Goal: Information Seeking & Learning: Check status

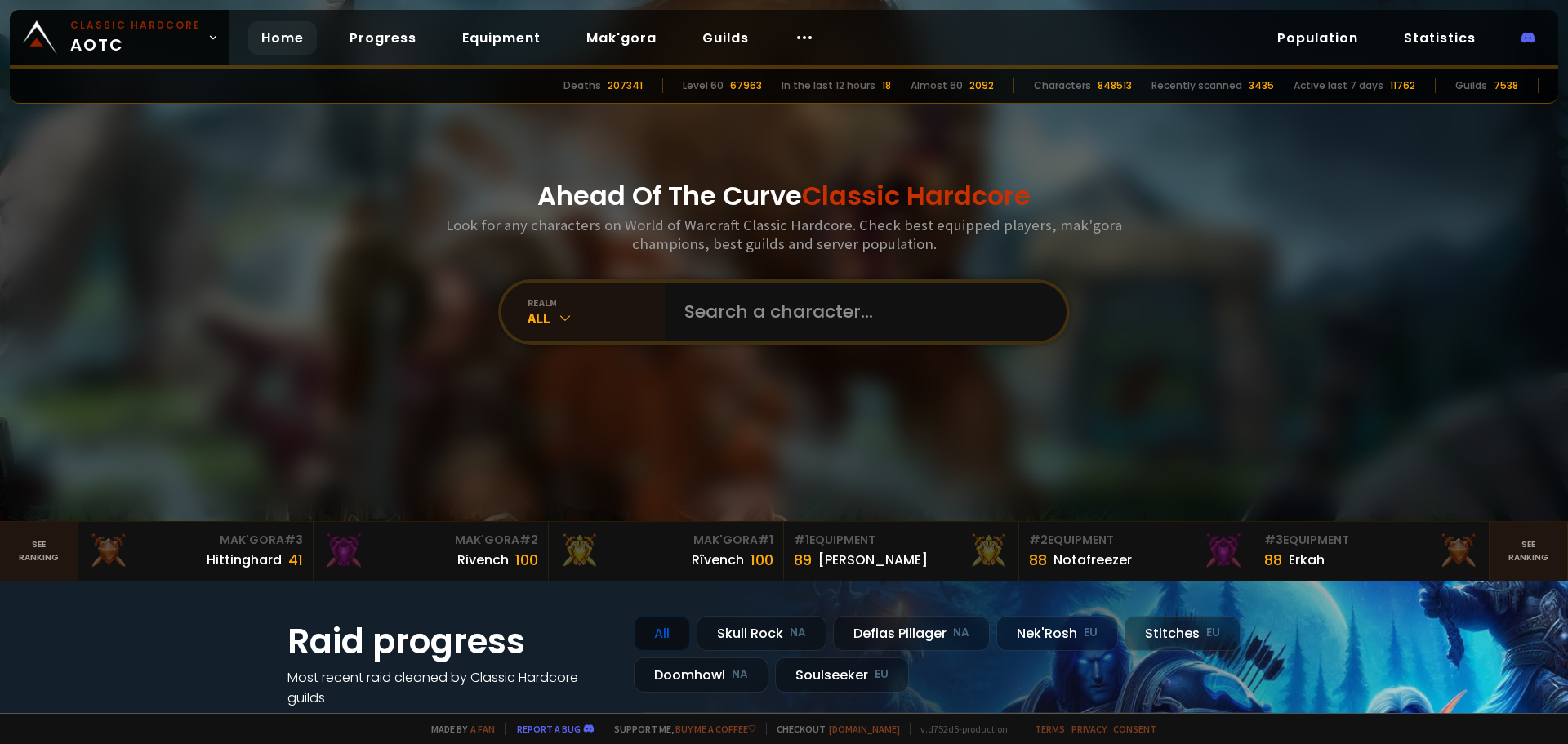
click at [689, 297] on input "text" at bounding box center [861, 311] width 373 height 59
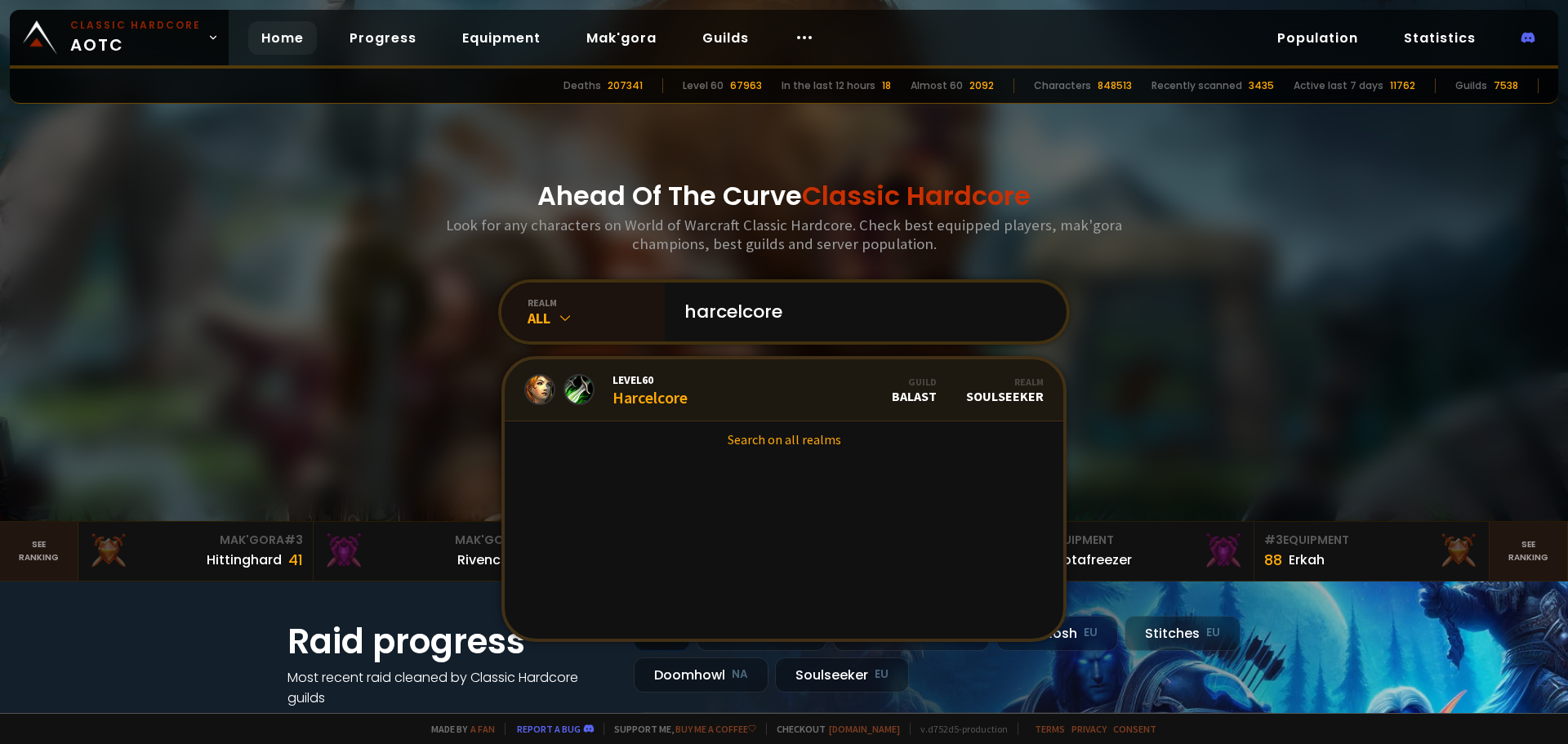
type input "harcelcore"
click at [692, 401] on link "Level 60 Harcelcore Guild BALAST Realm Soulseeker" at bounding box center [784, 390] width 559 height 62
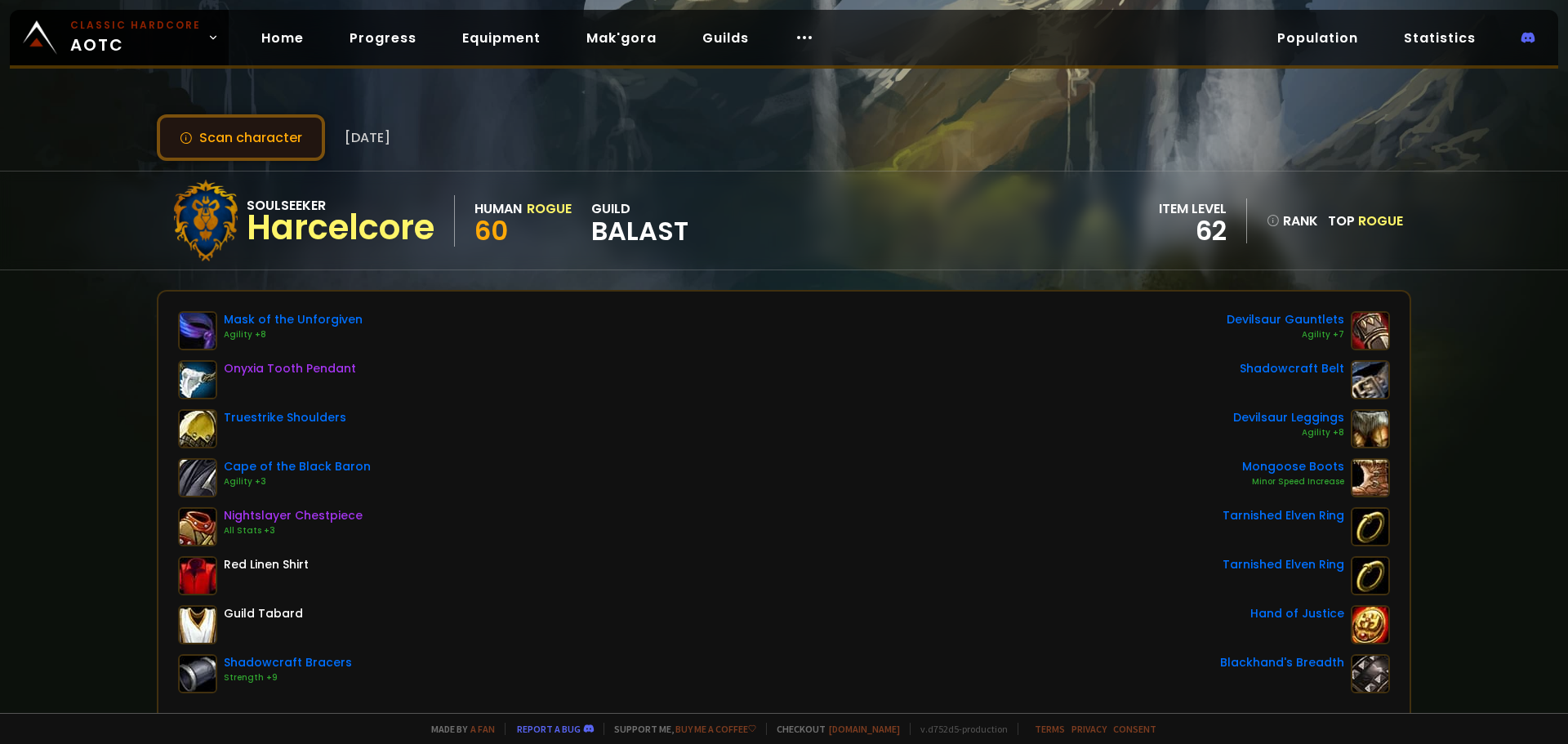
click at [275, 135] on button "Scan character" at bounding box center [241, 138] width 168 height 47
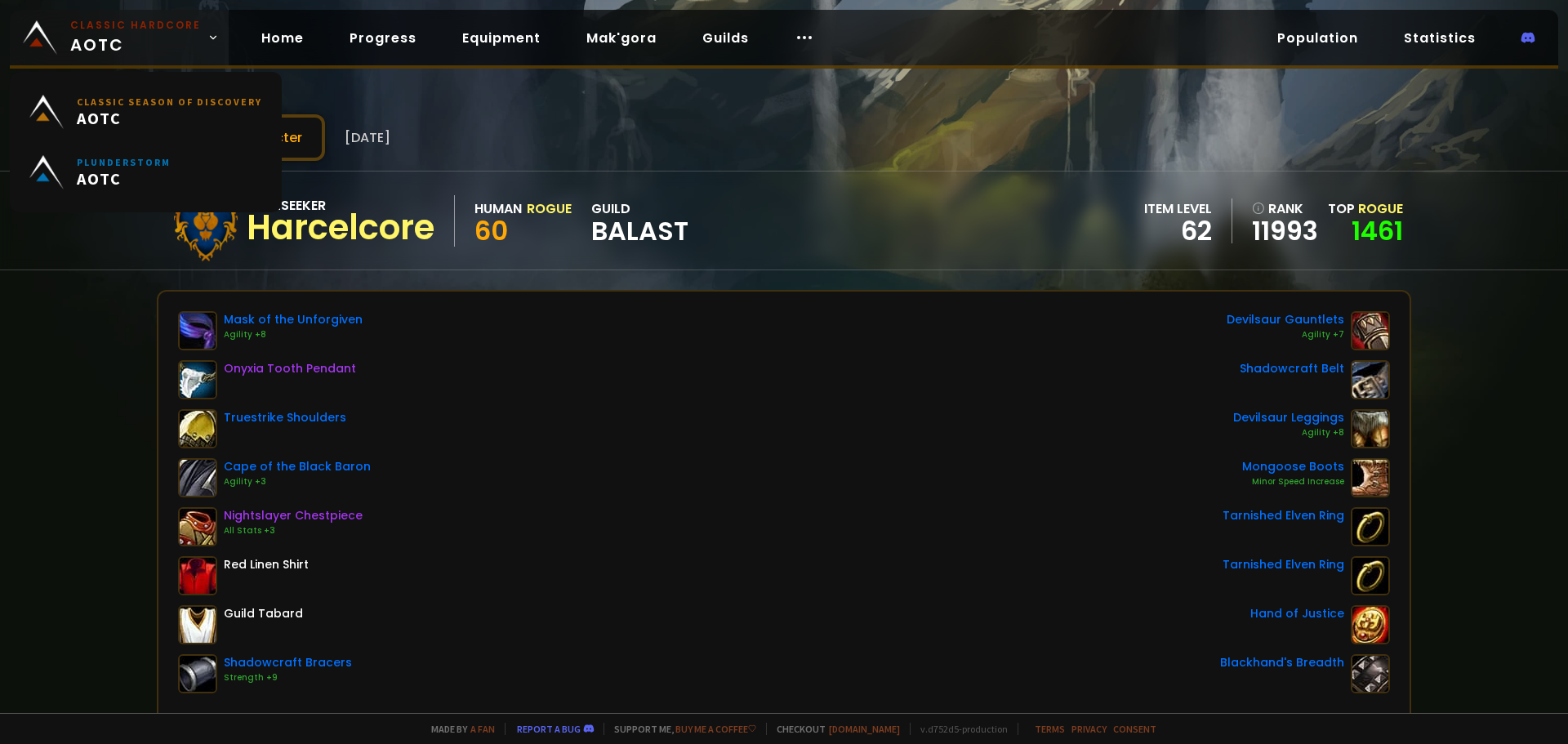
click at [103, 28] on small "Classic Hardcore" at bounding box center [135, 25] width 131 height 15
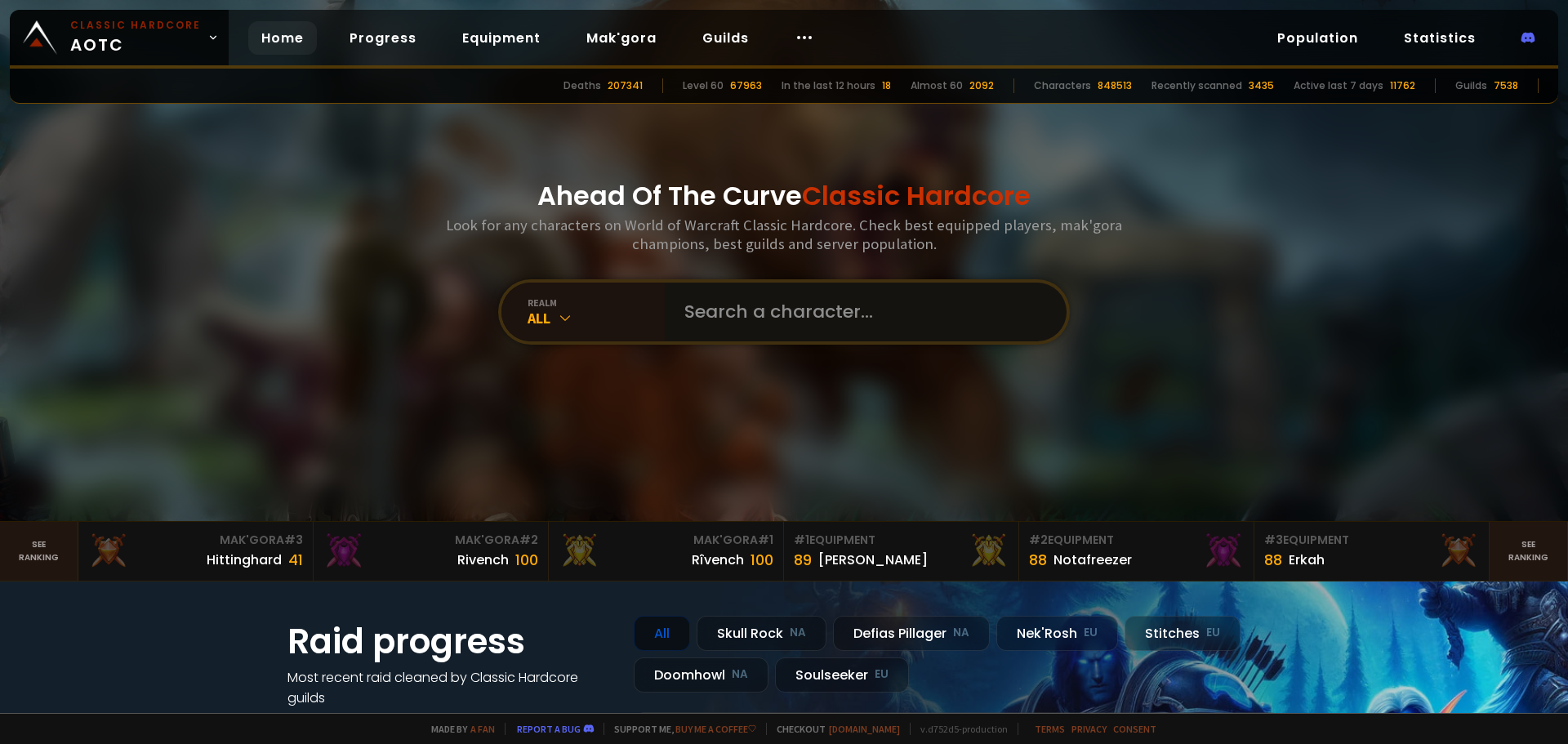
click at [735, 312] on input "text" at bounding box center [861, 311] width 373 height 59
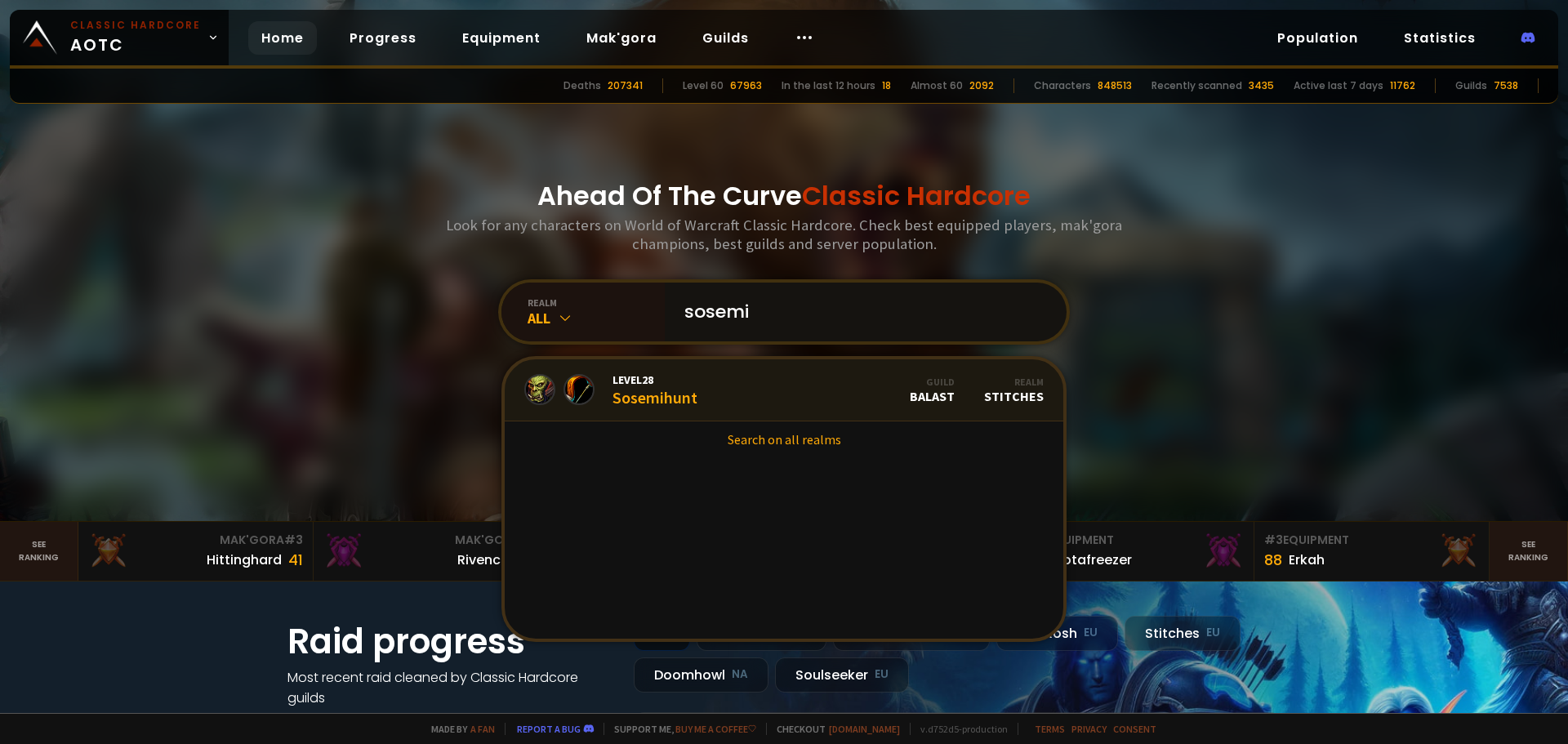
type input "sosemi"
click at [702, 372] on link "Level 28 Sosemihunt Guild BALAST Realm Stitches" at bounding box center [784, 390] width 559 height 62
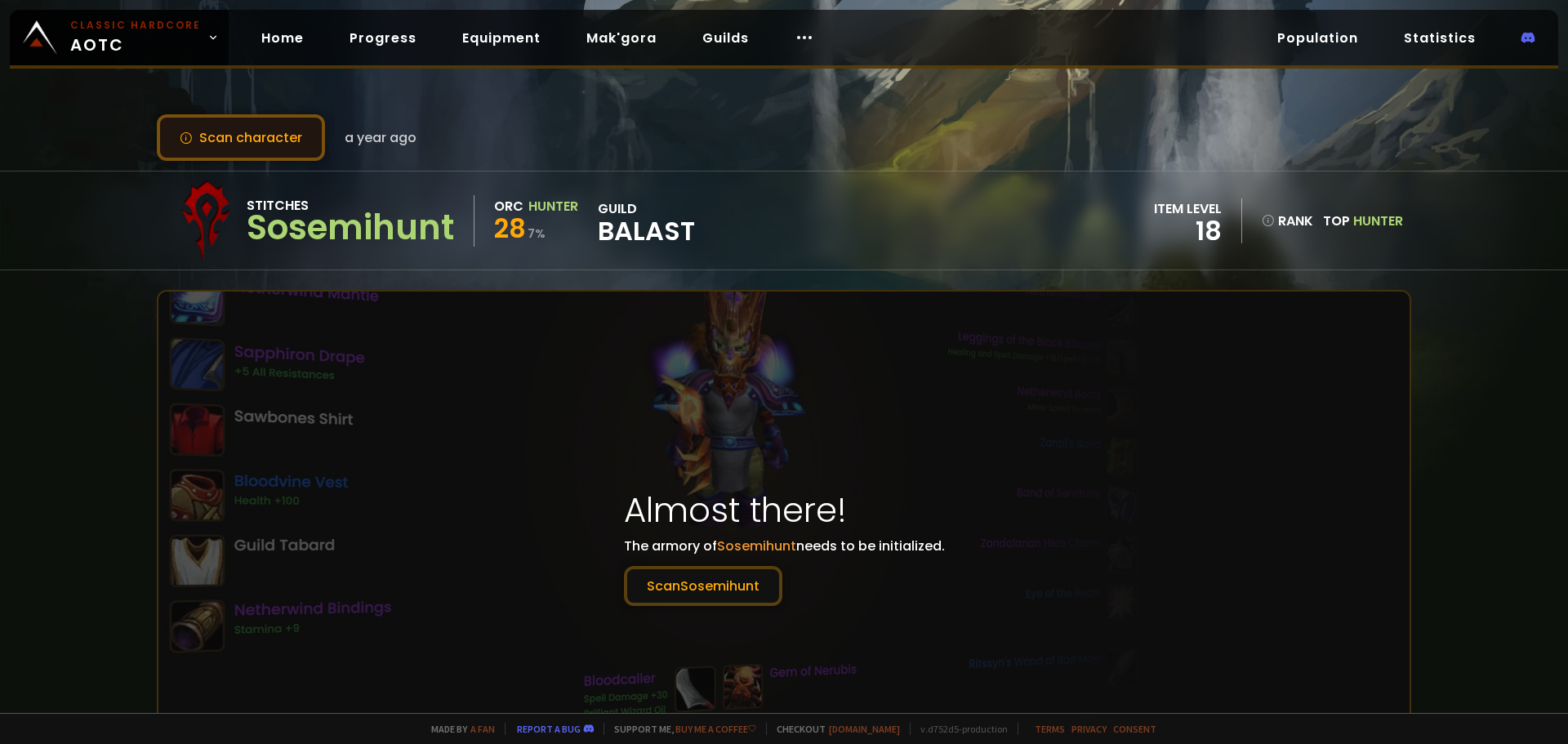
click at [284, 145] on button "Scan character" at bounding box center [241, 138] width 168 height 47
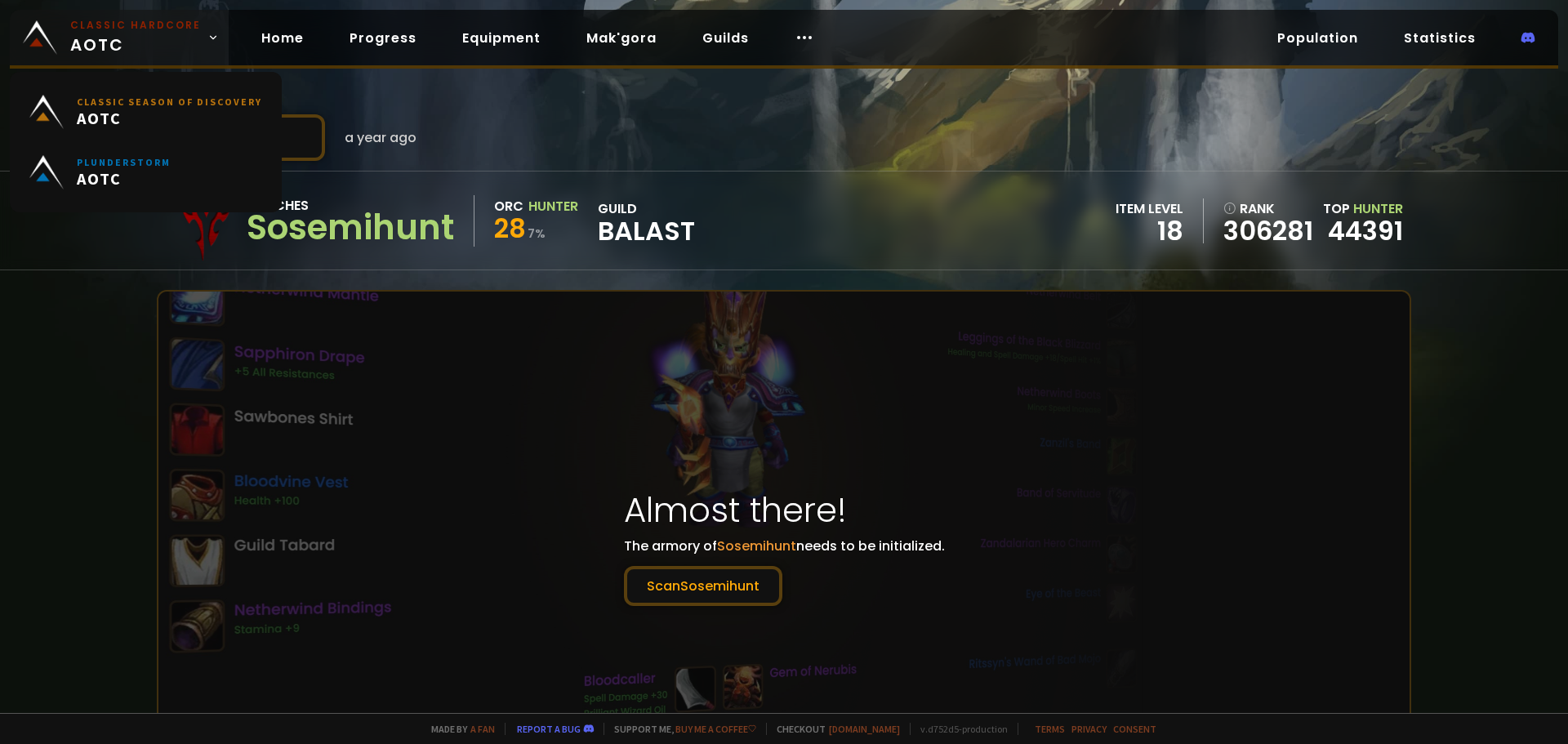
click at [101, 36] on span "Classic Hardcore AOTC" at bounding box center [135, 38] width 131 height 39
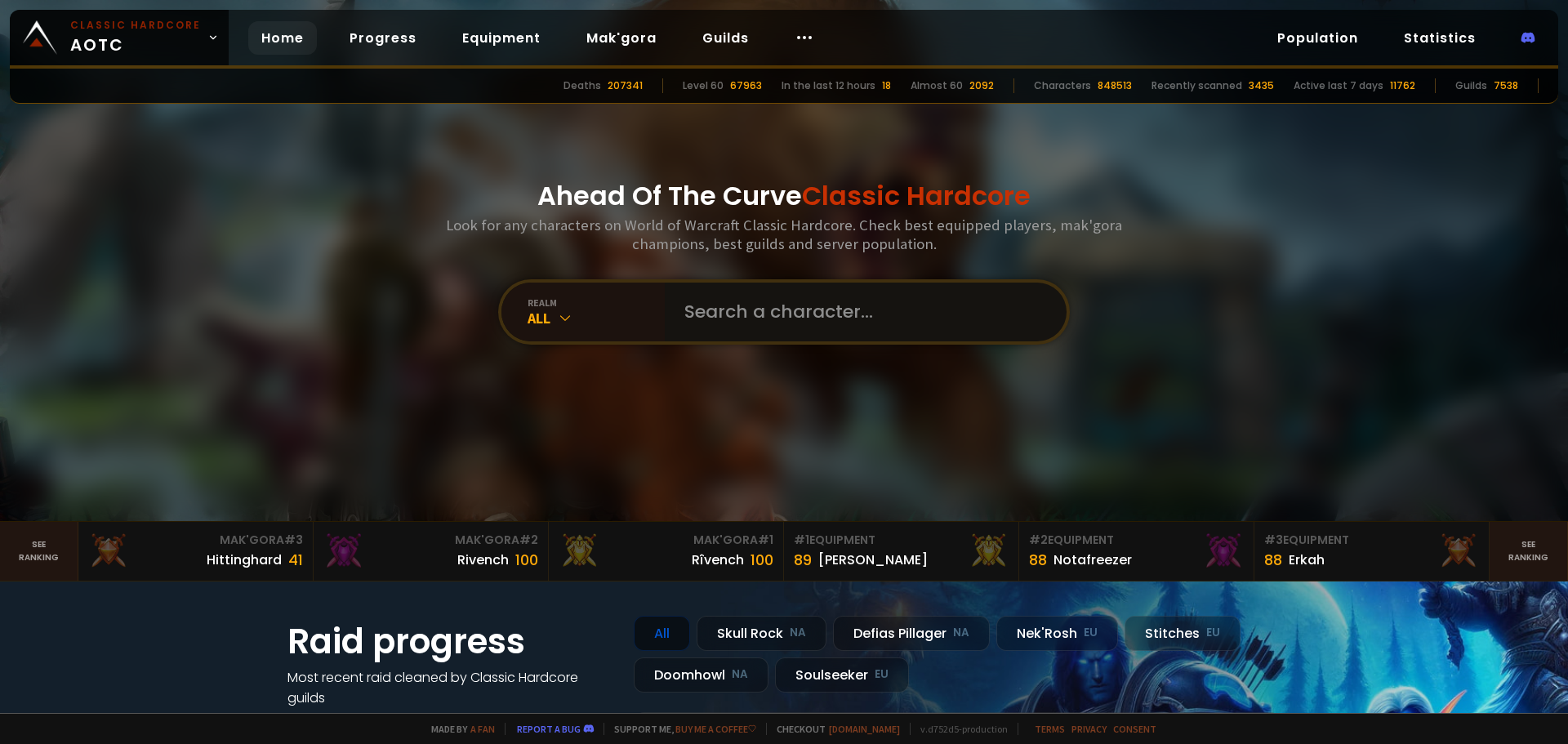
click at [766, 307] on input "text" at bounding box center [861, 311] width 373 height 59
type input "flubberfett"
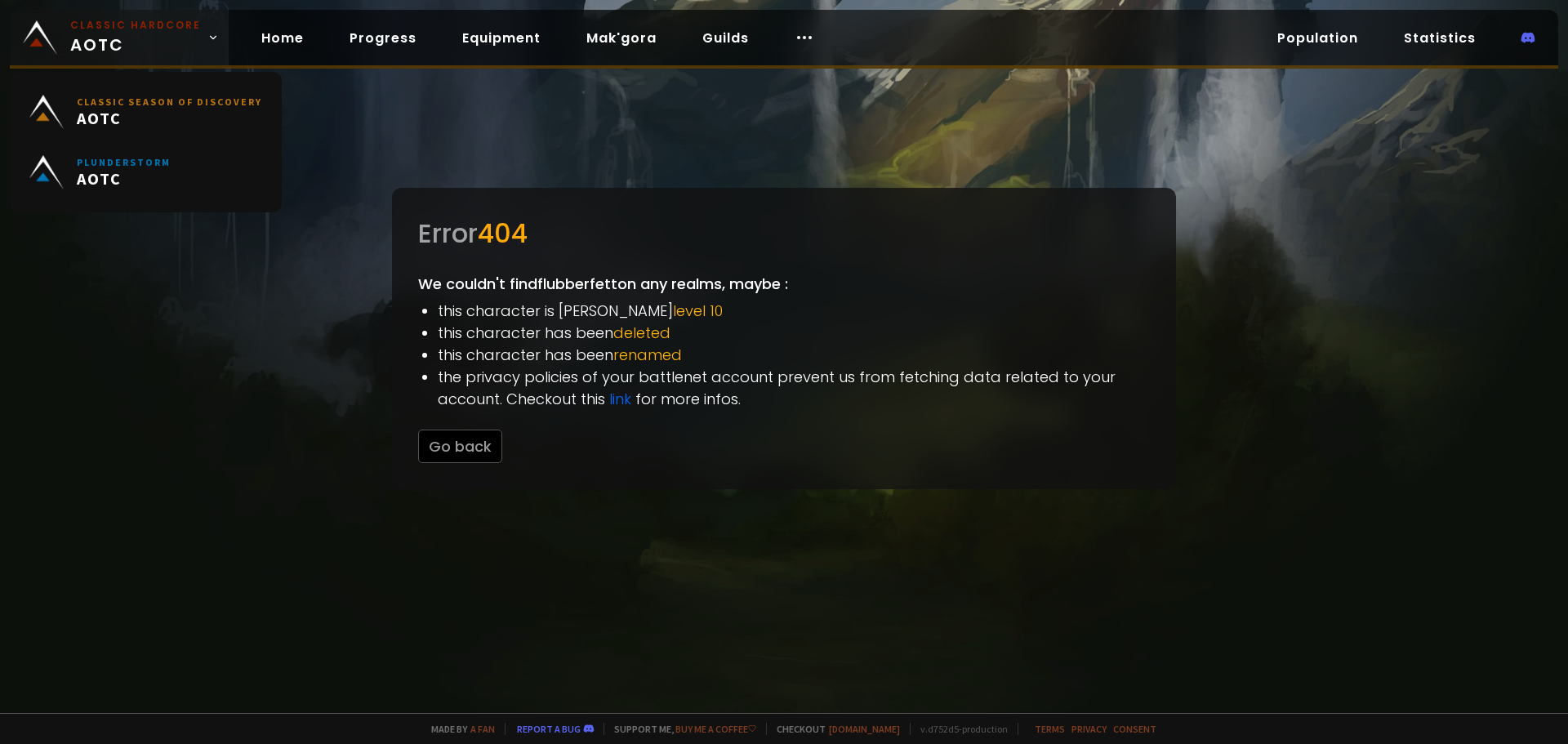
click at [131, 33] on span "Classic Hardcore AOTC" at bounding box center [135, 38] width 131 height 39
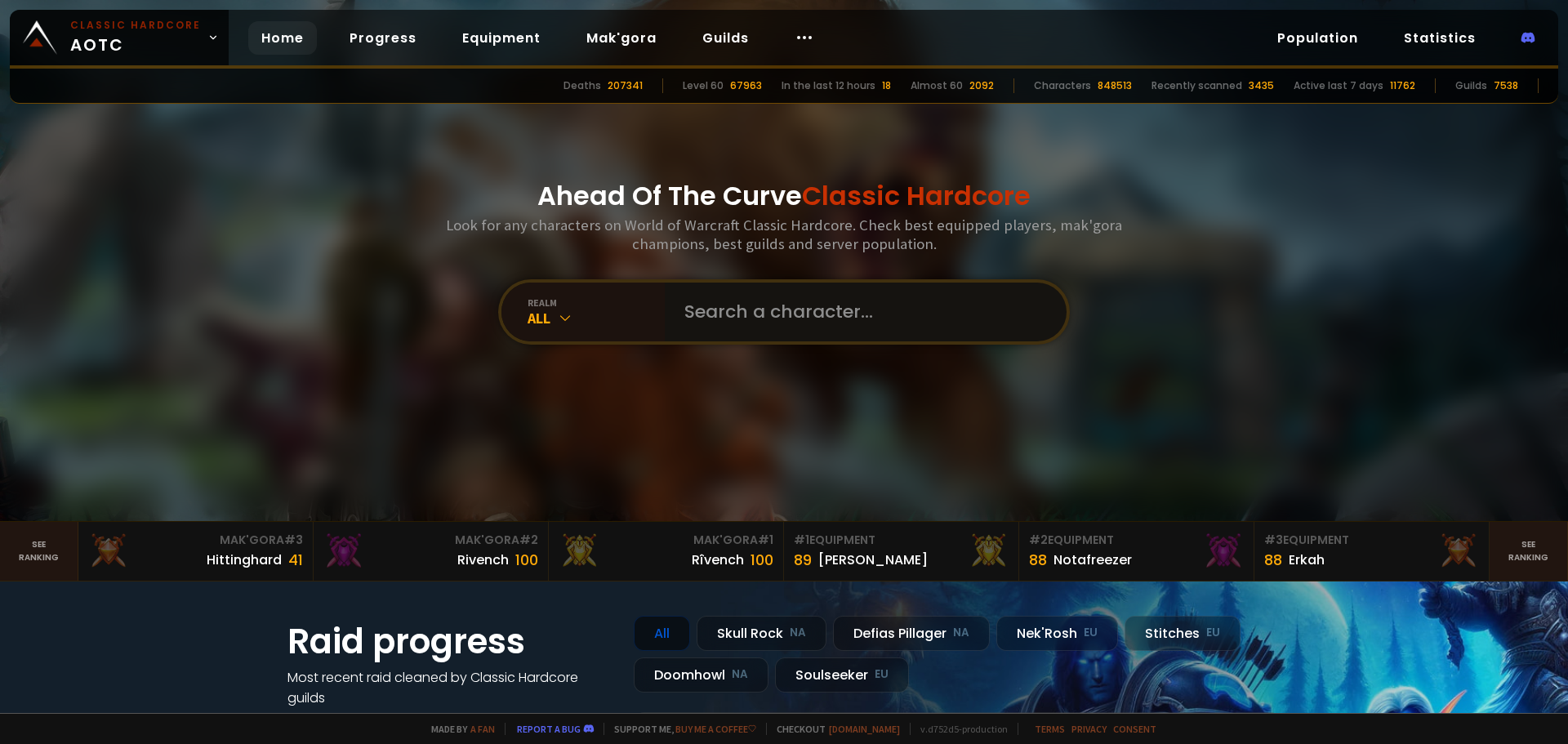
click at [722, 327] on input "text" at bounding box center [861, 311] width 373 height 59
type input "bearfett"
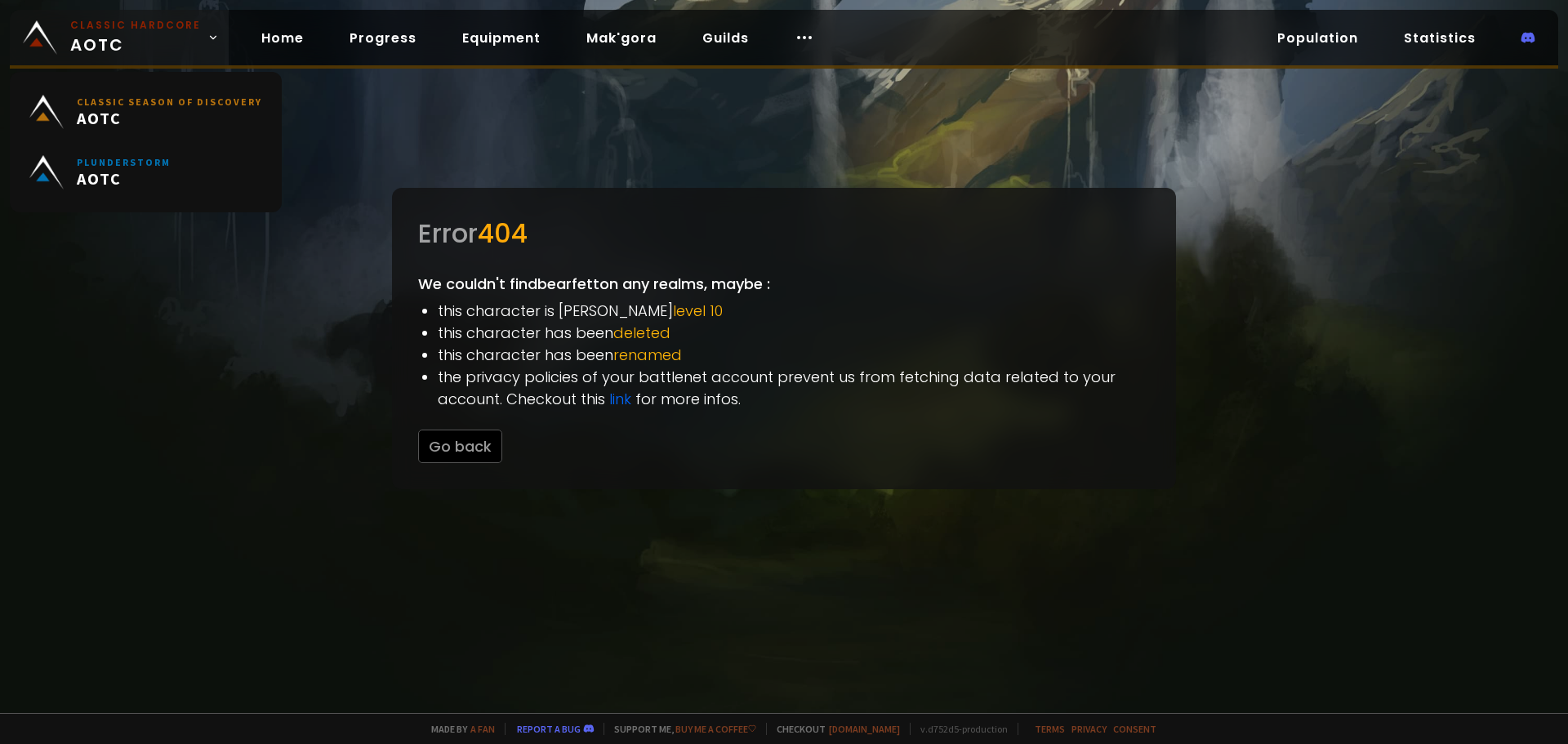
click at [92, 18] on small "Classic Hardcore" at bounding box center [135, 25] width 131 height 15
